Goal: Task Accomplishment & Management: Complete application form

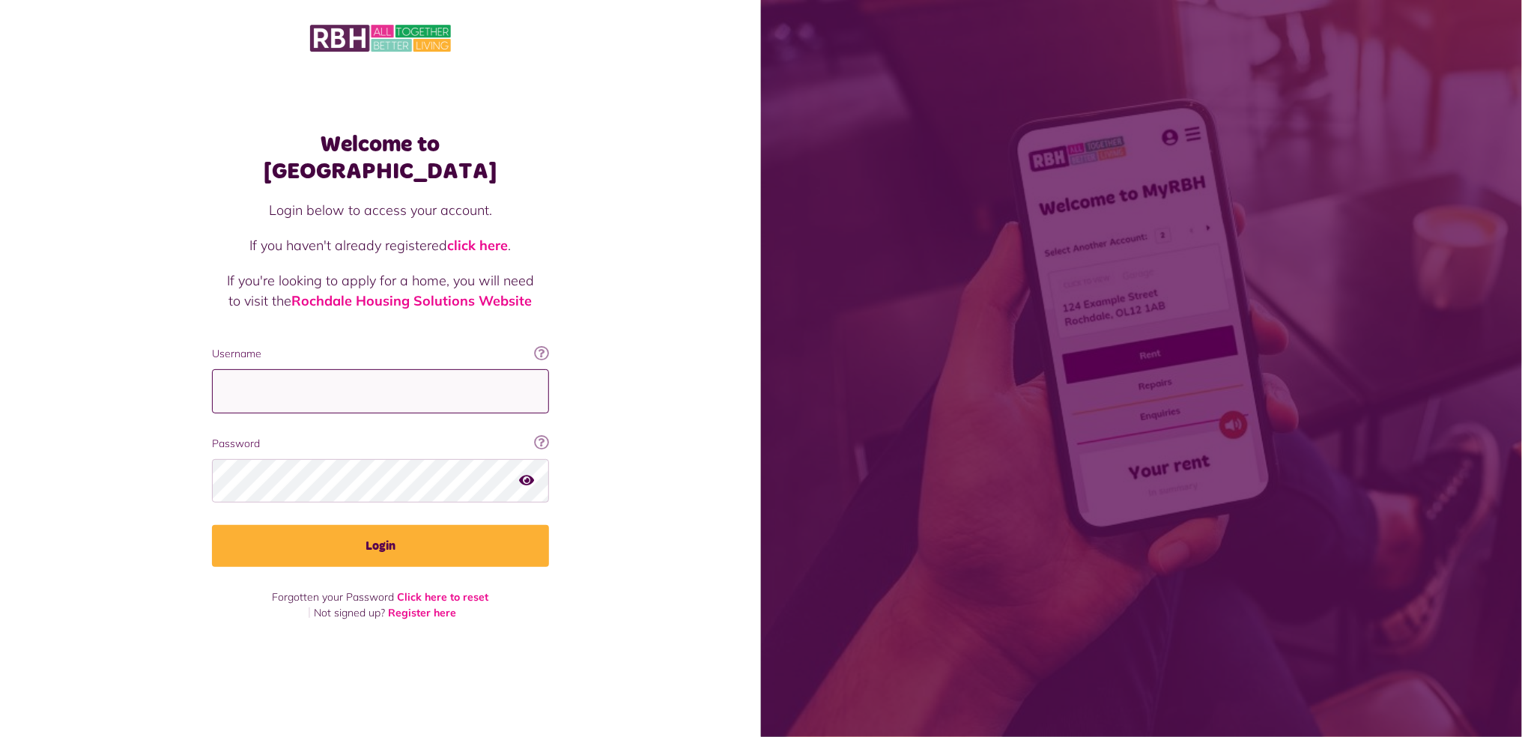
click at [455, 378] on input "Username" at bounding box center [380, 391] width 337 height 44
type input "**********"
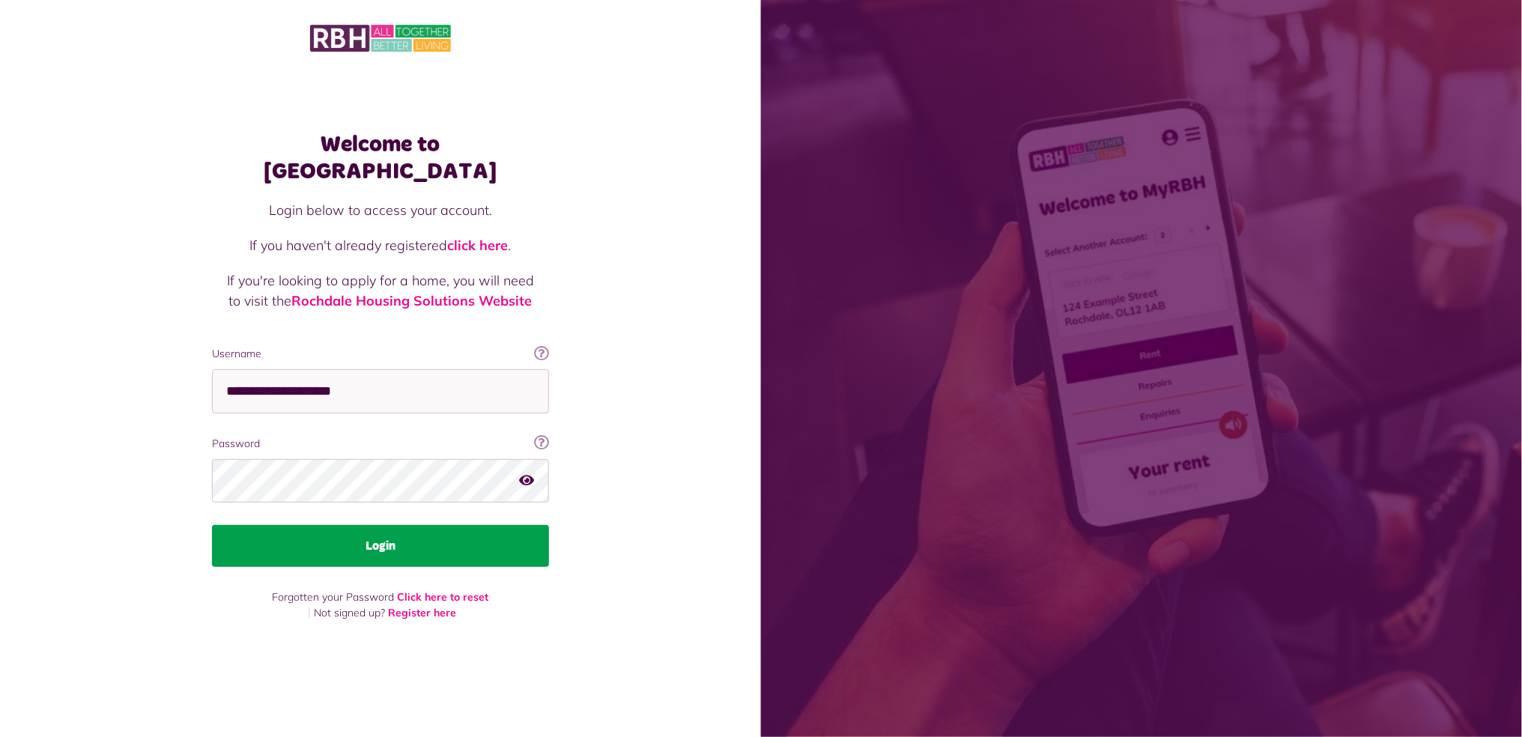
click at [409, 550] on button "Login" at bounding box center [380, 546] width 337 height 42
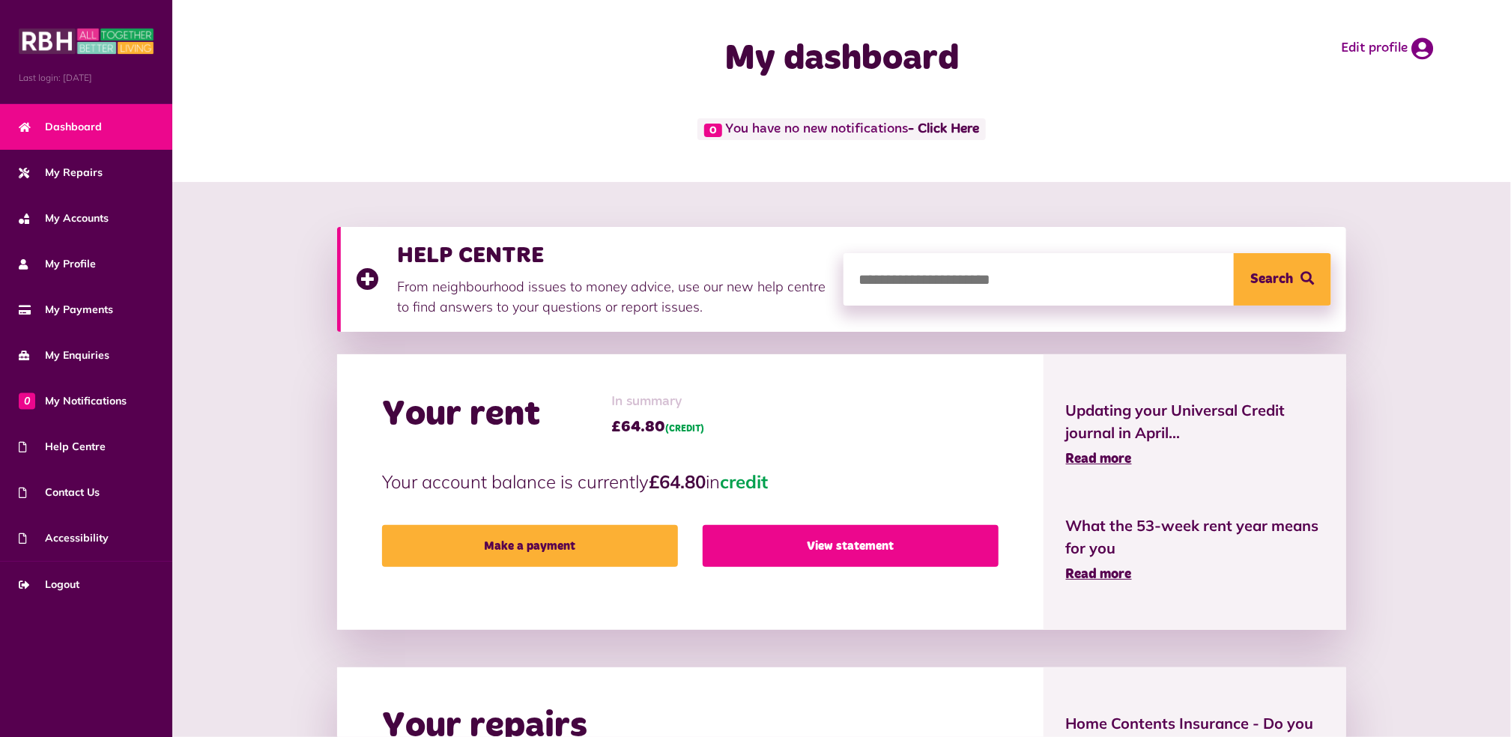
click at [841, 548] on link "View statement" at bounding box center [851, 546] width 296 height 42
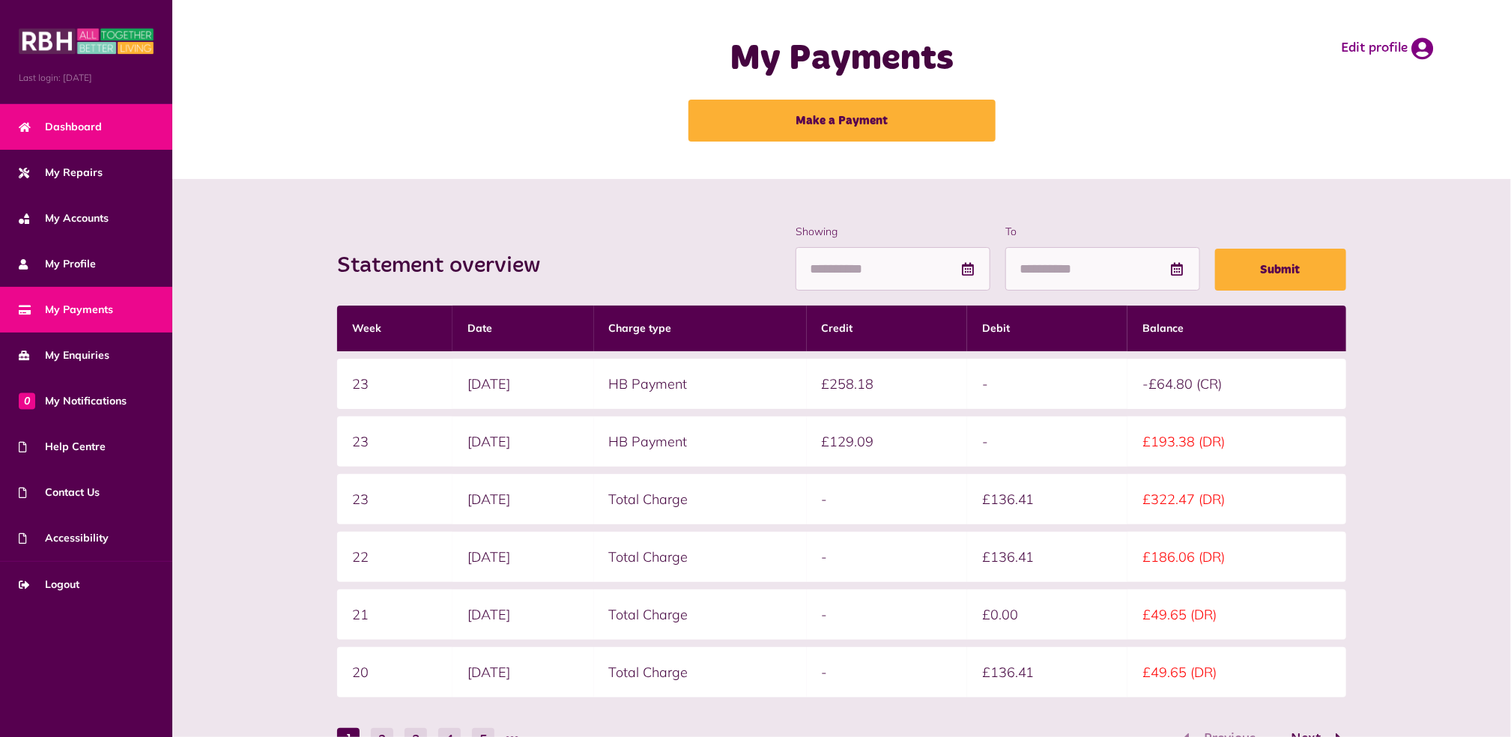
click at [76, 118] on link "Dashboard" at bounding box center [86, 127] width 172 height 46
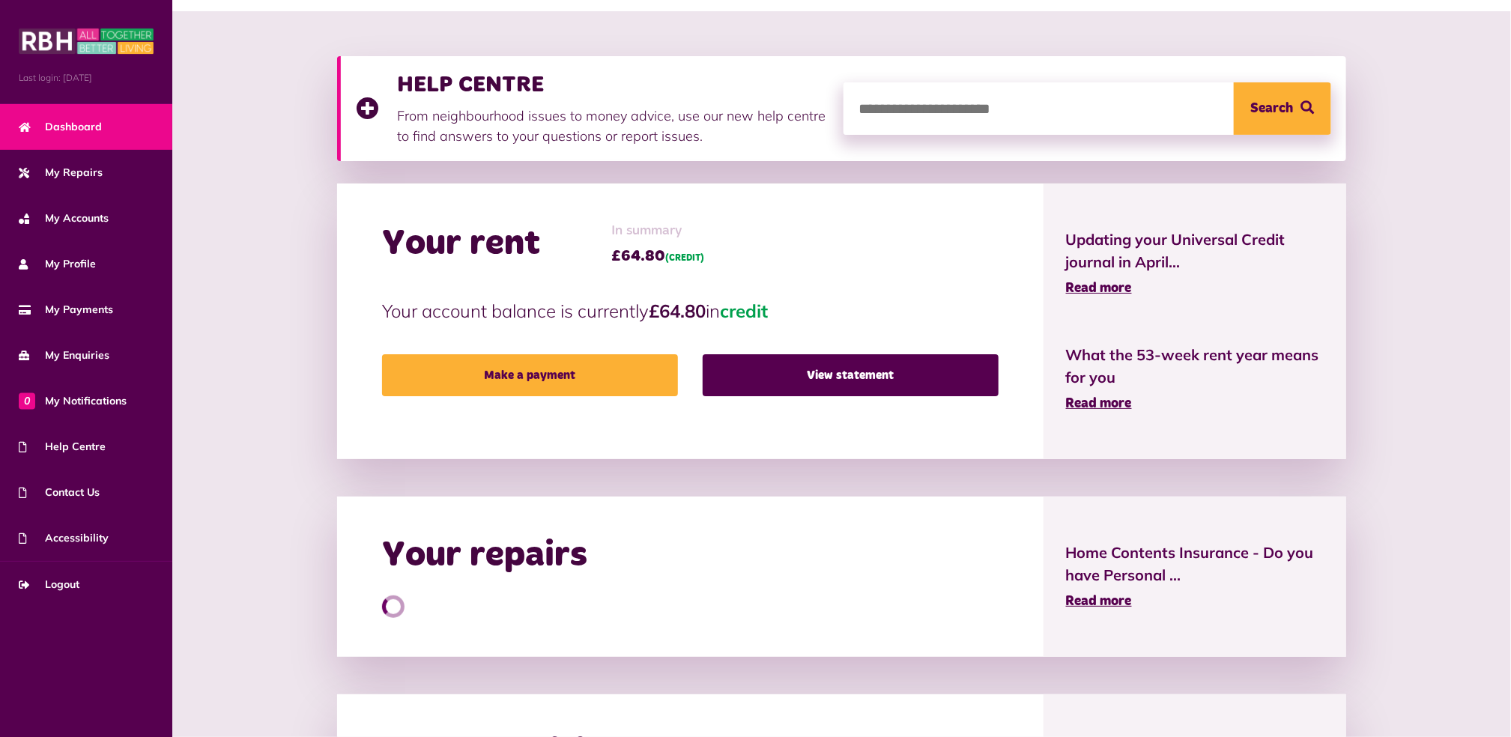
scroll to position [408, 0]
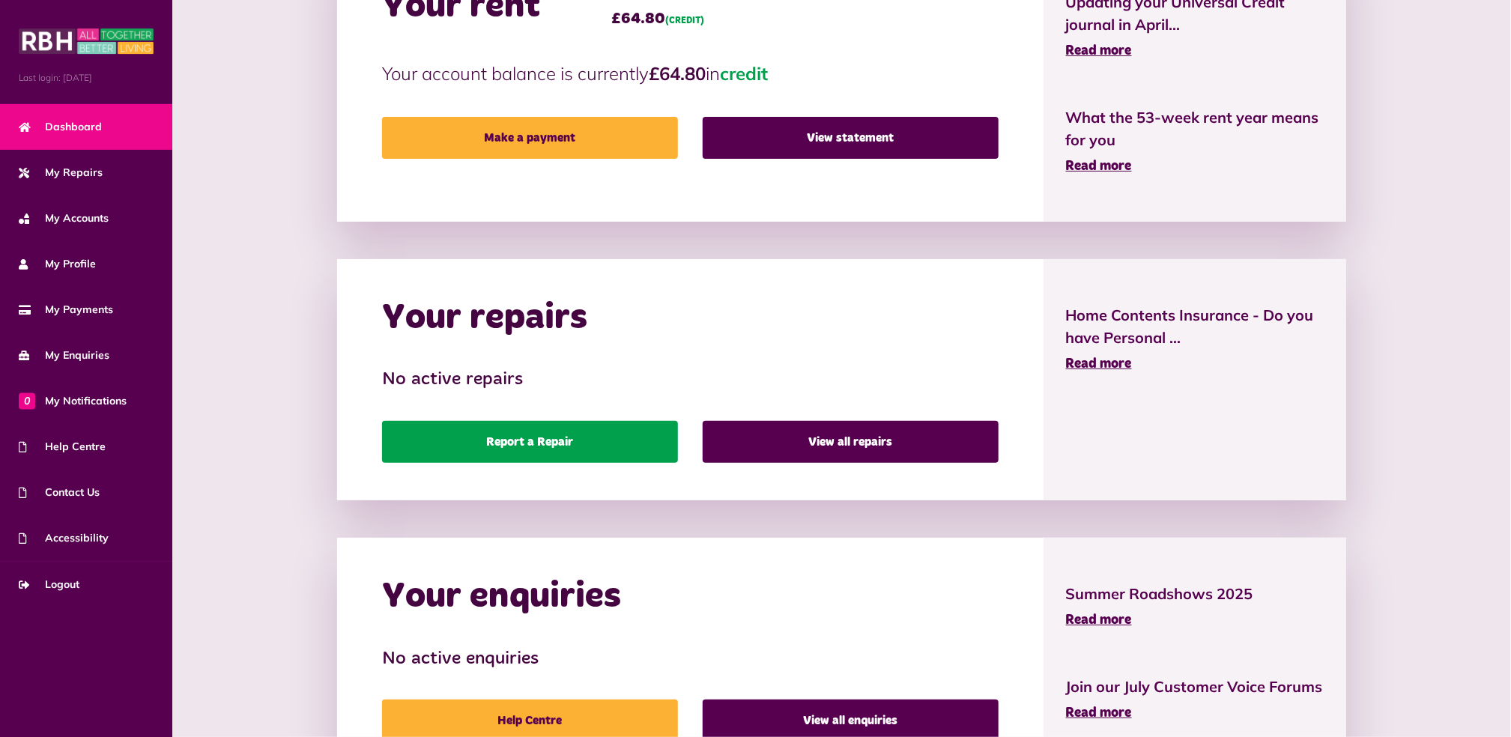
click at [584, 437] on link "Report a Repair" at bounding box center [530, 442] width 296 height 42
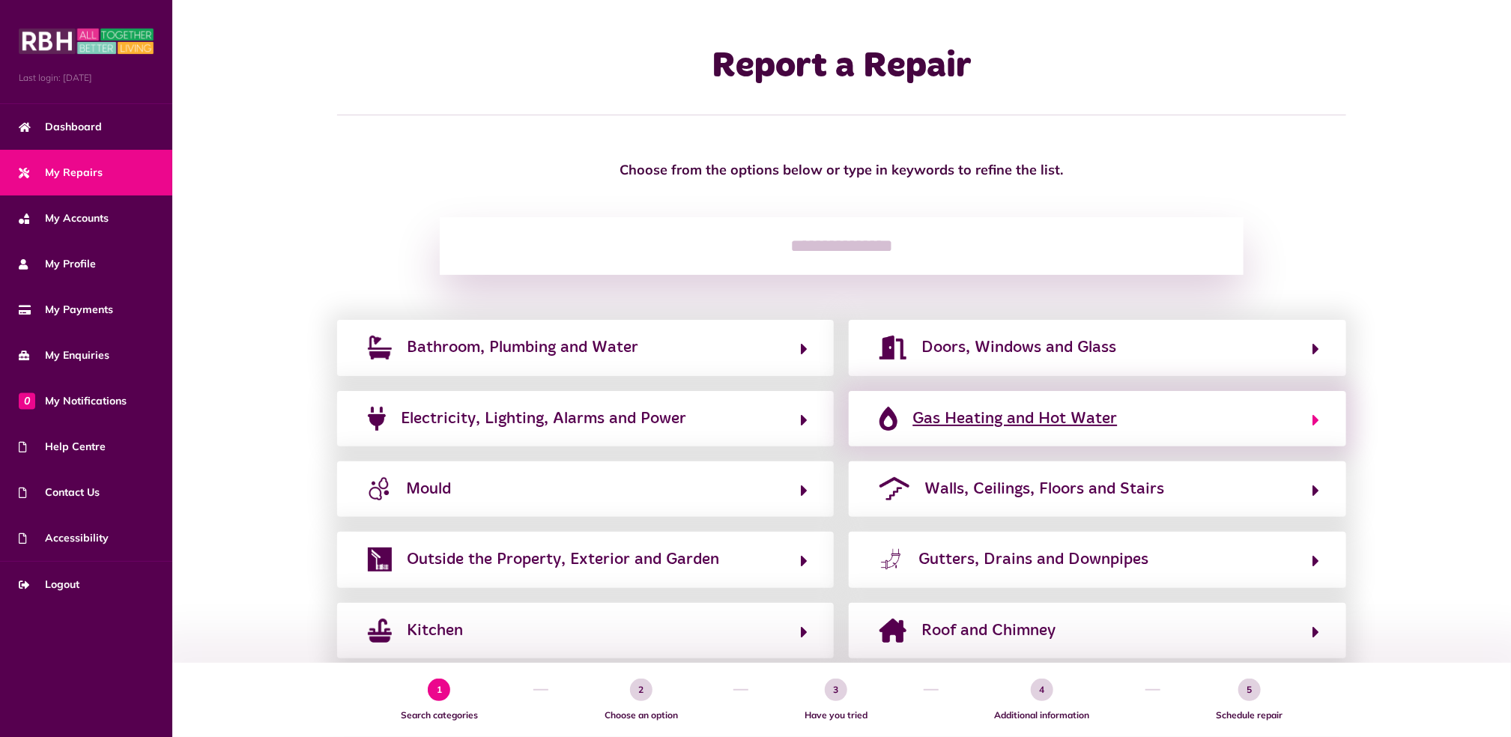
click at [1034, 423] on span "Gas Heating and Hot Water" at bounding box center [1014, 419] width 204 height 24
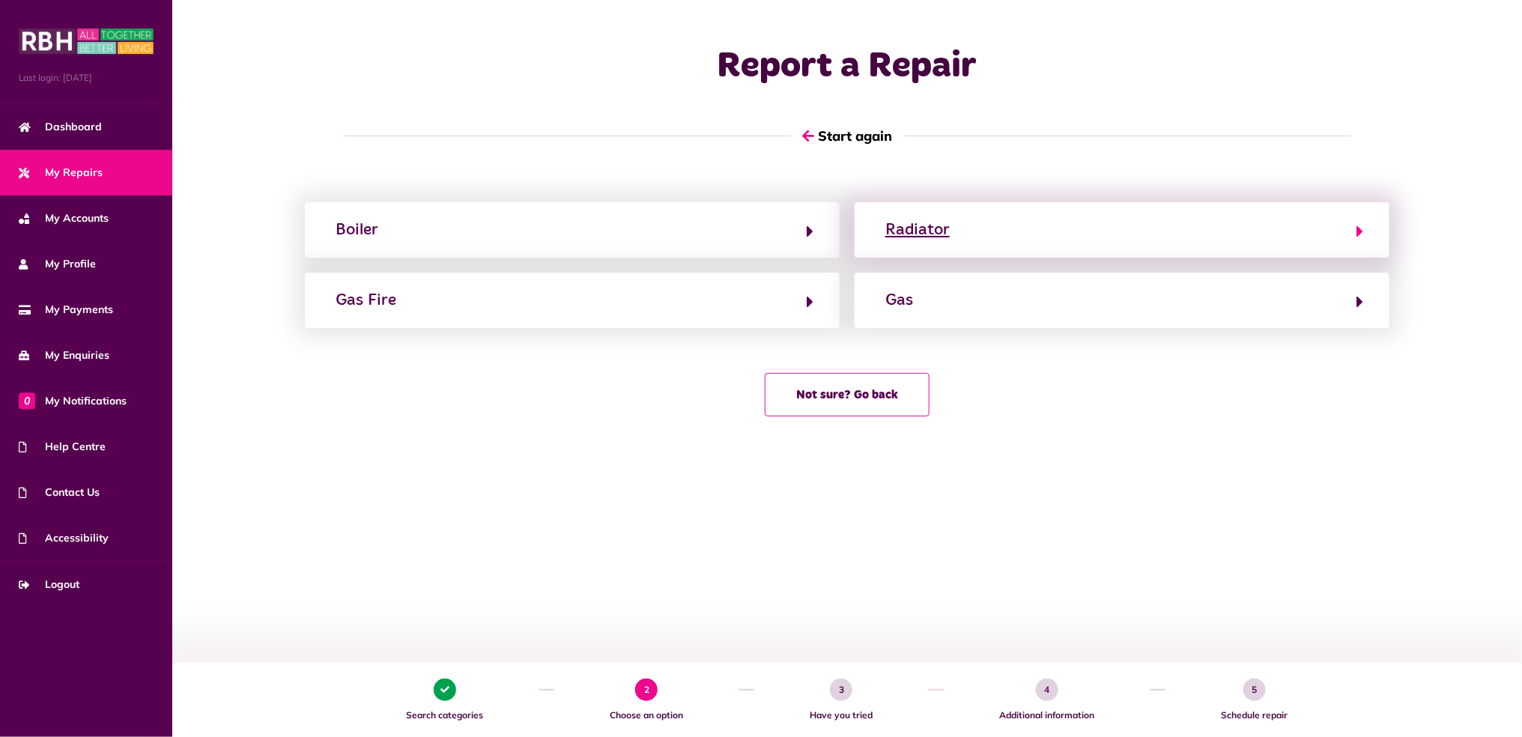
click at [972, 224] on button "Radiator" at bounding box center [1122, 229] width 482 height 25
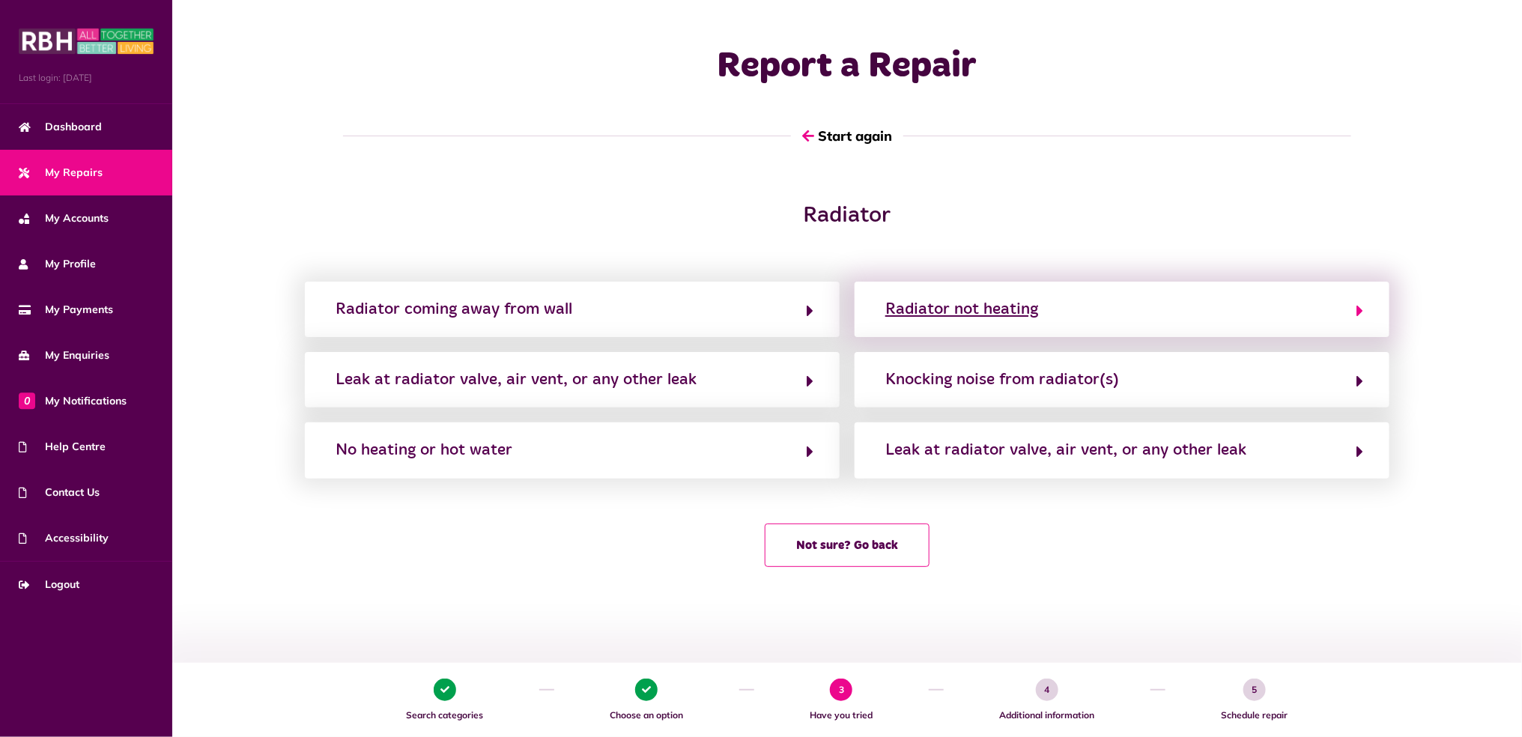
click at [1004, 312] on div "Radiator not heating" at bounding box center [961, 309] width 153 height 24
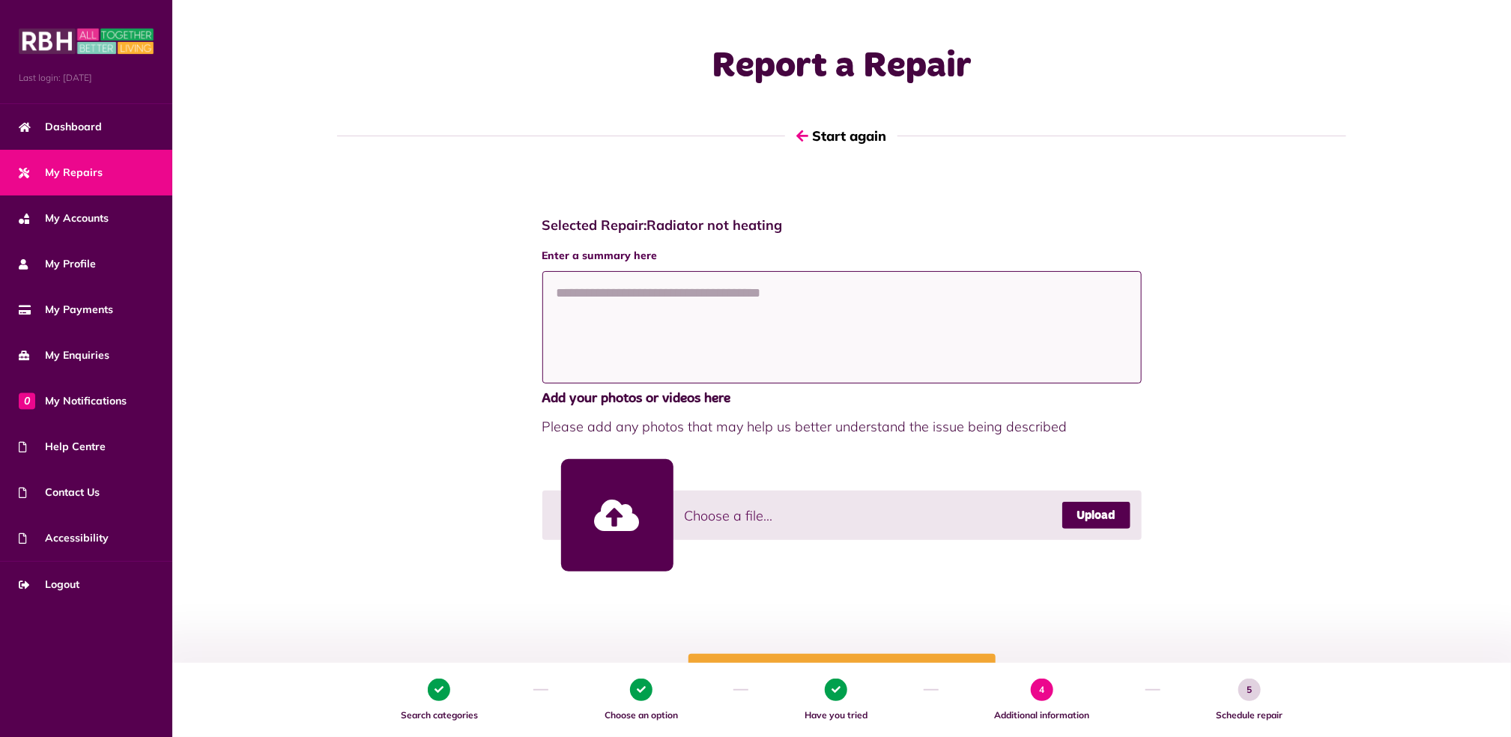
click at [714, 315] on textarea at bounding box center [841, 327] width 599 height 112
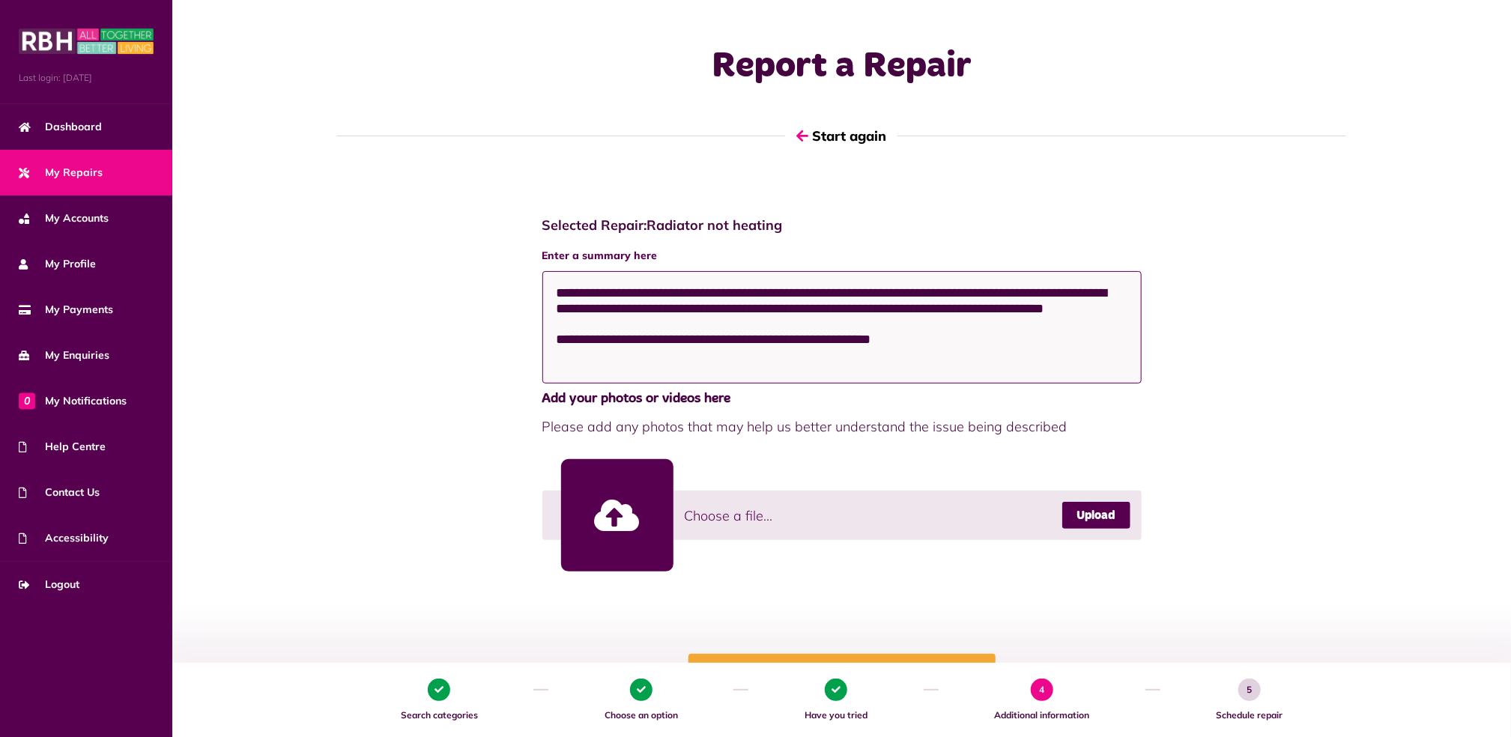
click at [1058, 297] on textarea "**********" at bounding box center [841, 327] width 599 height 112
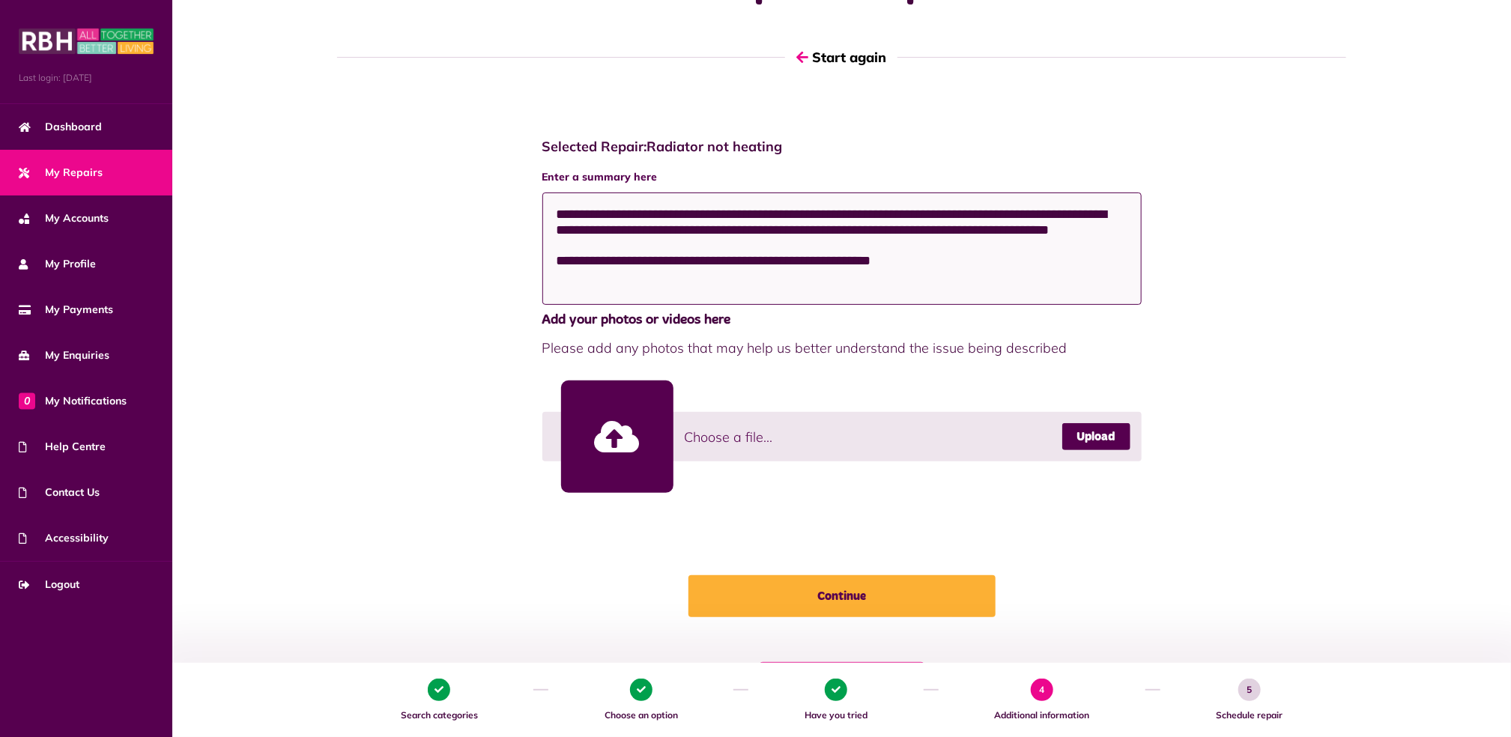
scroll to position [159, 0]
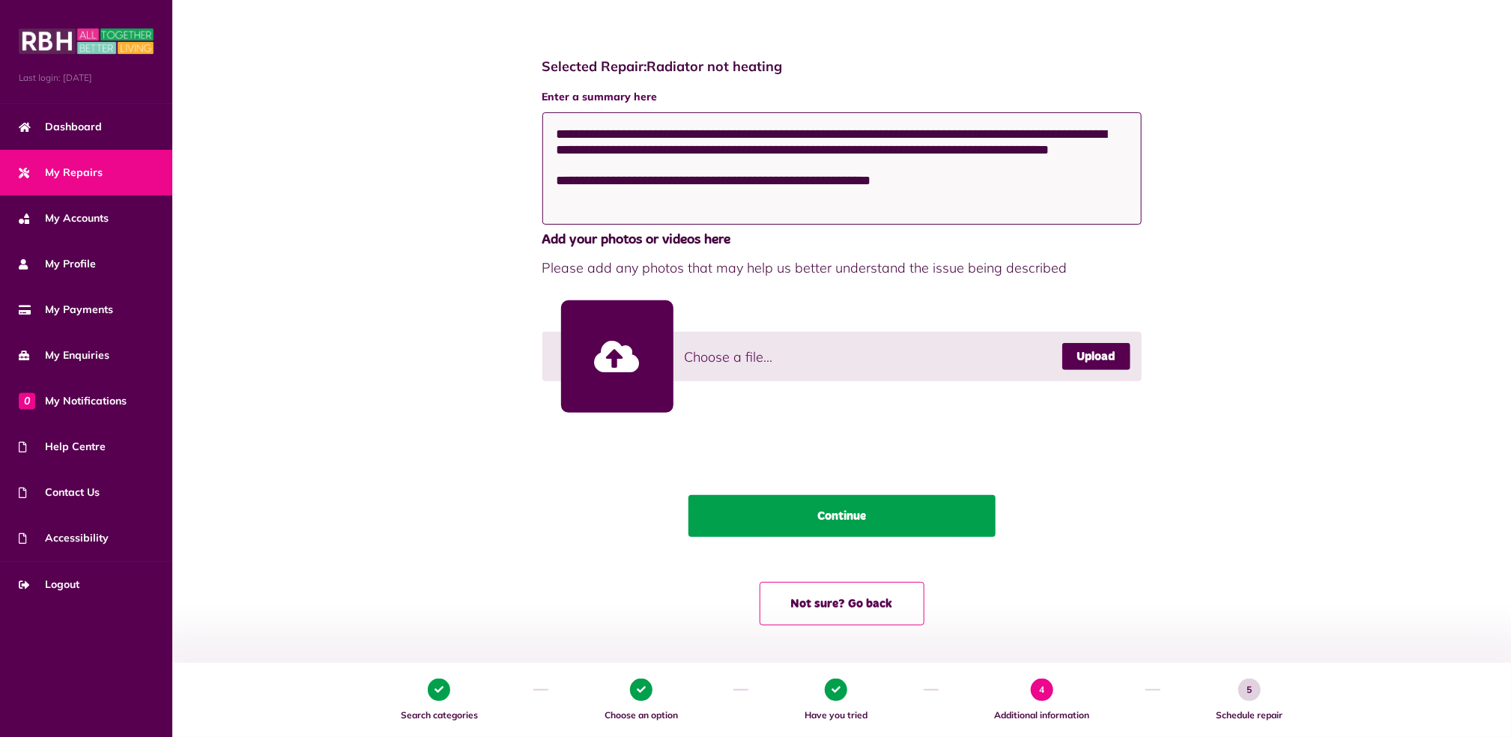
type textarea "**********"
click at [864, 522] on button "Continue" at bounding box center [841, 516] width 307 height 42
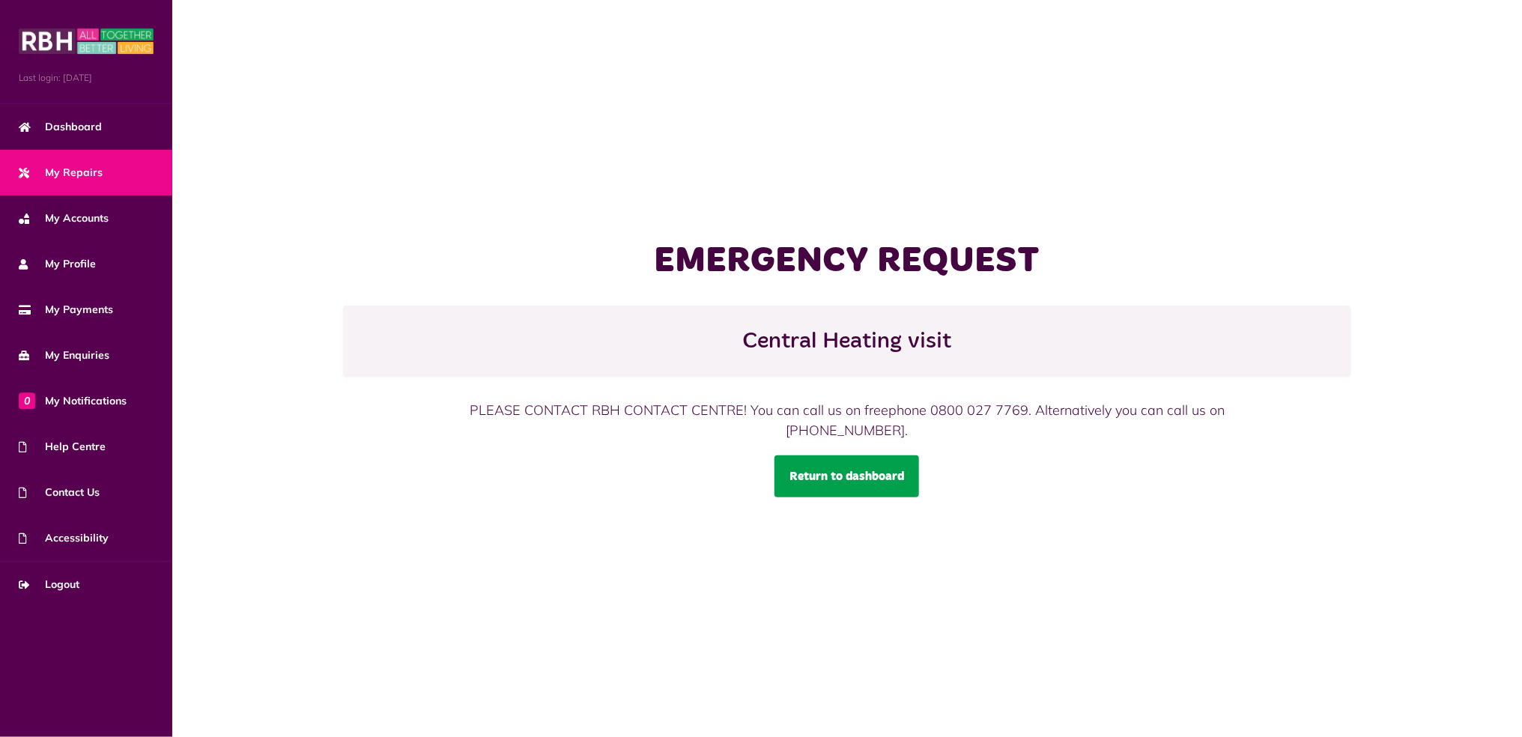
click at [875, 475] on link "Return to dashboard" at bounding box center [847, 476] width 145 height 42
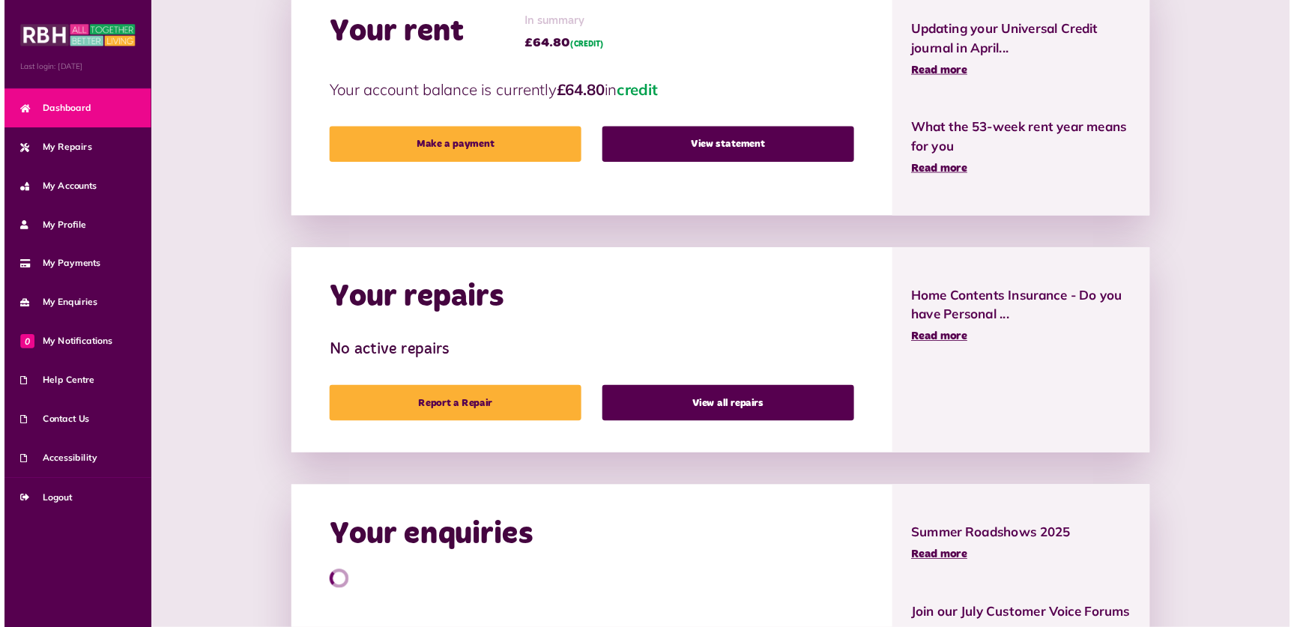
scroll to position [477, 0]
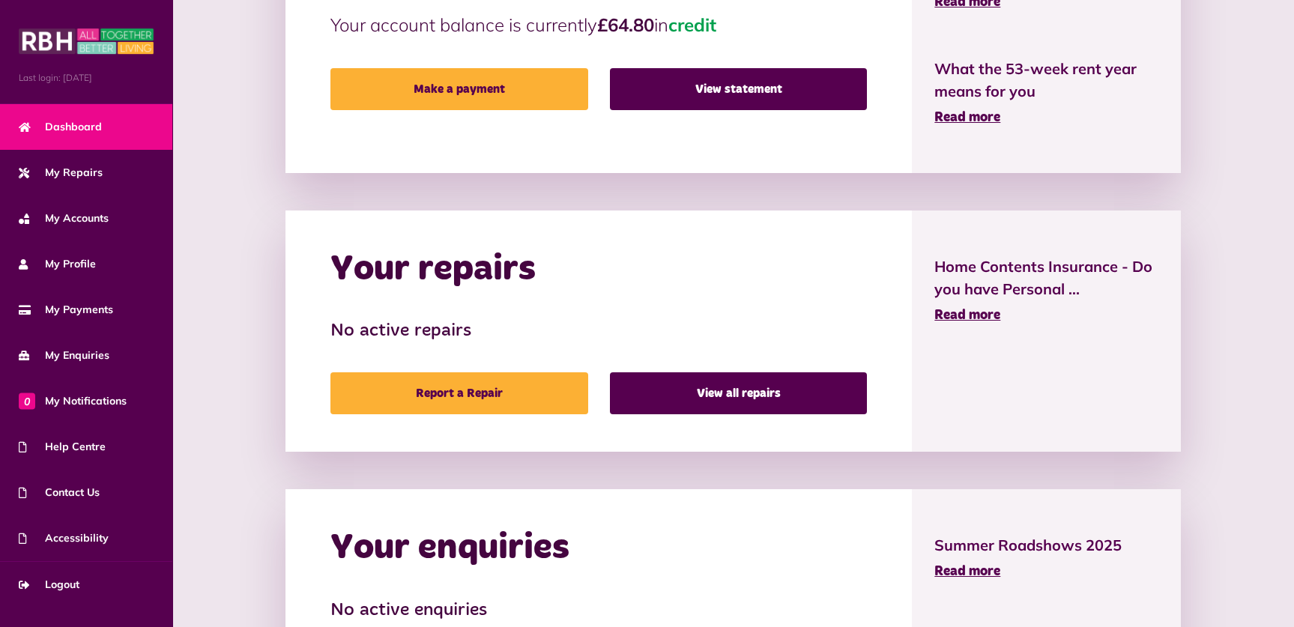
click at [239, 544] on div "HELP CENTRE From neighbourhood issues to money advice, use our new help centre …" at bounding box center [732, 246] width 1091 height 992
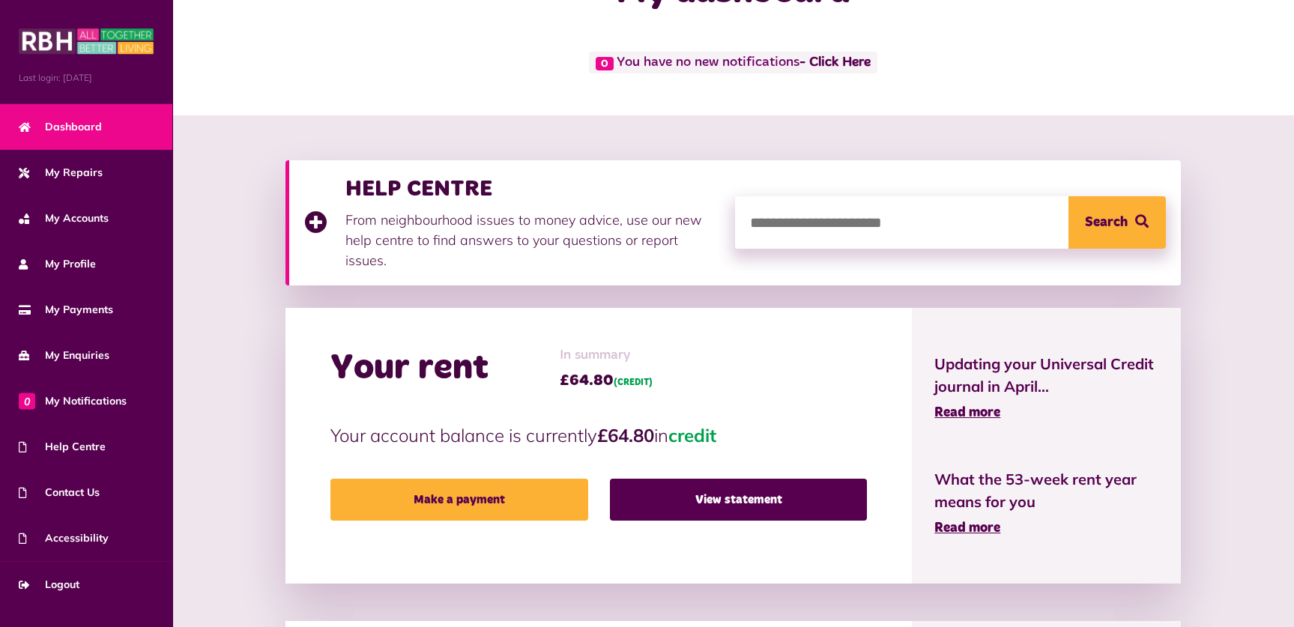
scroll to position [0, 0]
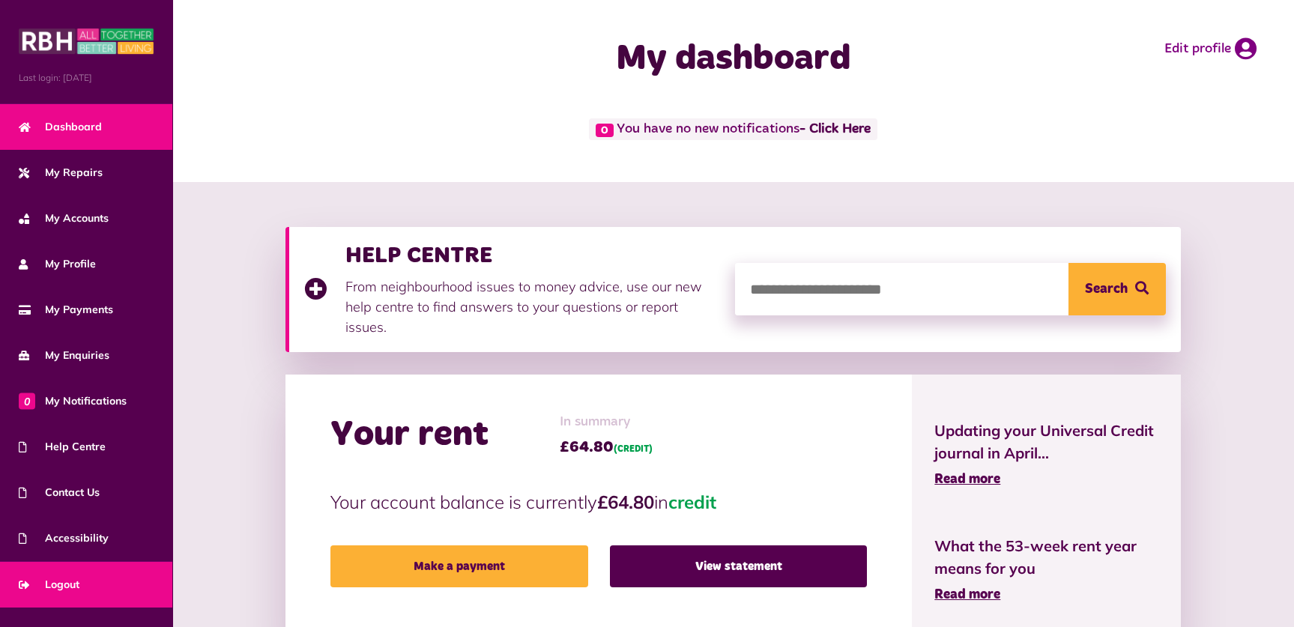
click at [66, 590] on span "Logout" at bounding box center [49, 585] width 61 height 16
